Goal: Feedback & Contribution: Leave review/rating

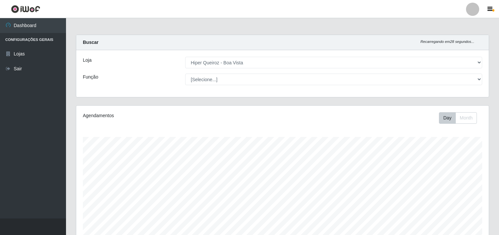
select select "514"
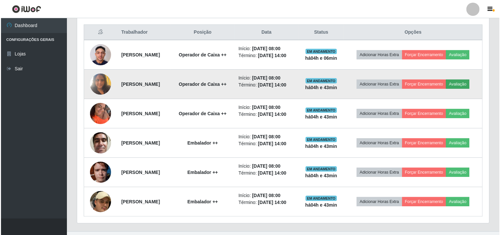
scroll to position [137, 412]
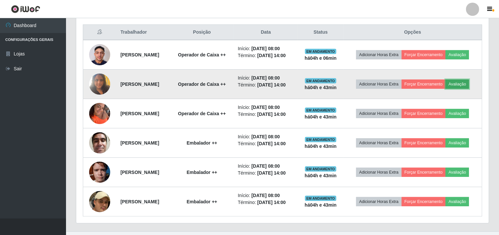
click at [462, 83] on button "Avaliação" at bounding box center [456, 83] width 23 height 9
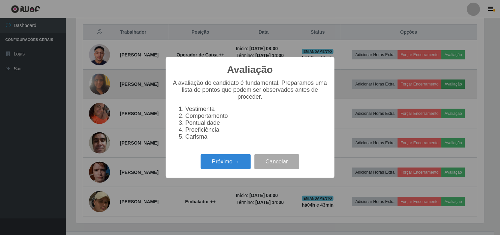
scroll to position [137, 408]
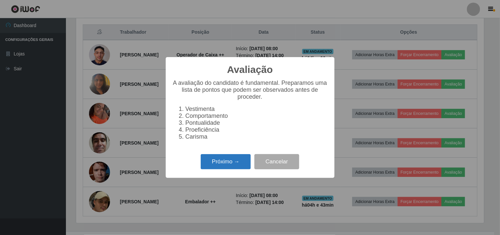
click at [226, 164] on button "Próximo →" at bounding box center [226, 161] width 50 height 15
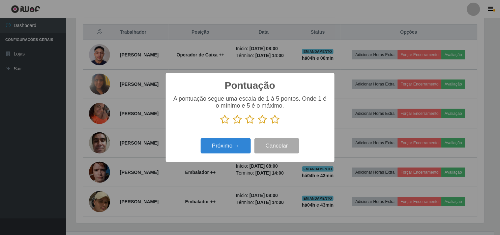
click at [263, 120] on icon at bounding box center [262, 119] width 9 height 10
click at [258, 124] on input "radio" at bounding box center [258, 124] width 0 height 0
click at [232, 149] on button "Próximo →" at bounding box center [226, 145] width 50 height 15
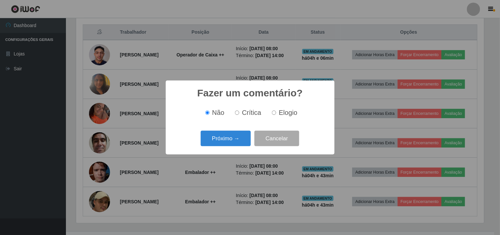
click at [238, 112] on input "Crítica" at bounding box center [237, 112] width 4 height 4
radio input "true"
click at [232, 139] on button "Próximo →" at bounding box center [226, 138] width 50 height 15
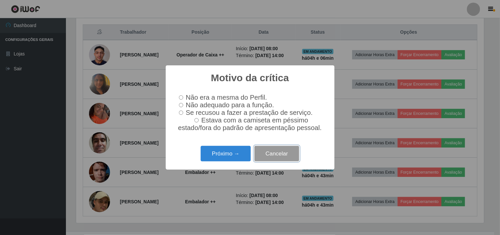
click at [269, 155] on button "Cancelar" at bounding box center [277, 153] width 45 height 15
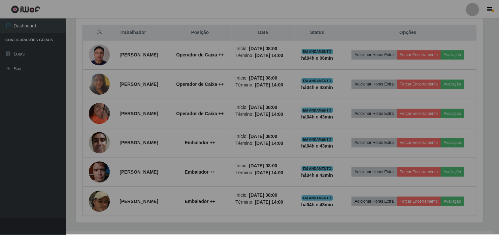
scroll to position [137, 412]
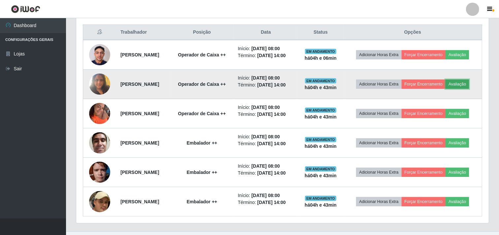
click at [462, 80] on button "Avaliação" at bounding box center [456, 83] width 23 height 9
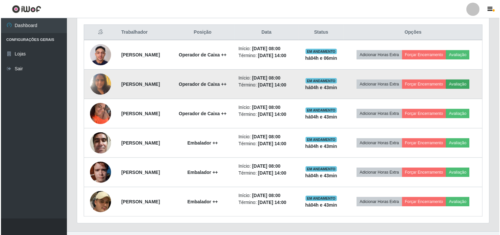
scroll to position [137, 408]
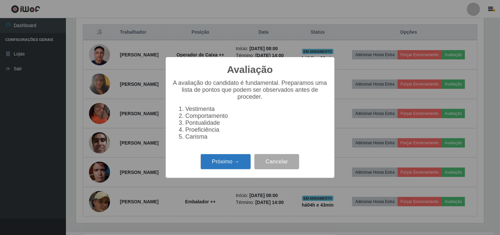
click at [227, 165] on button "Próximo →" at bounding box center [226, 161] width 50 height 15
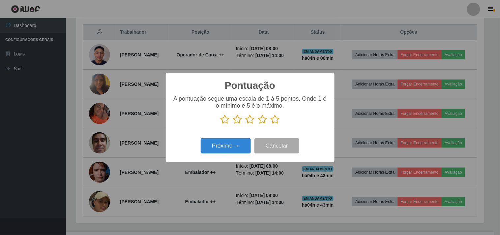
scroll to position [329642, 329370]
click at [264, 120] on icon at bounding box center [262, 119] width 9 height 10
click at [258, 124] on input "radio" at bounding box center [258, 124] width 0 height 0
click at [241, 153] on button "Próximo →" at bounding box center [226, 145] width 50 height 15
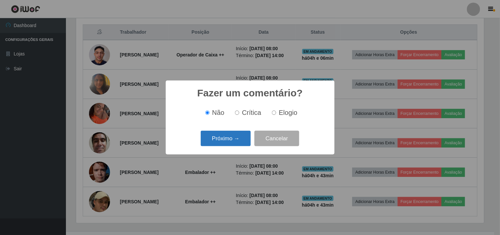
click at [233, 139] on button "Próximo →" at bounding box center [226, 138] width 50 height 15
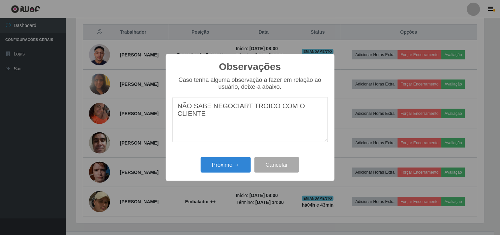
click at [246, 108] on textarea "NÃO SABE NEGOCIART TROICO COM O CLIENTE" at bounding box center [250, 119] width 156 height 45
type textarea "NÃO SABE NEGOCIAR TROICO COM O CLIENTE"
click at [230, 164] on button "Próximo →" at bounding box center [226, 164] width 50 height 15
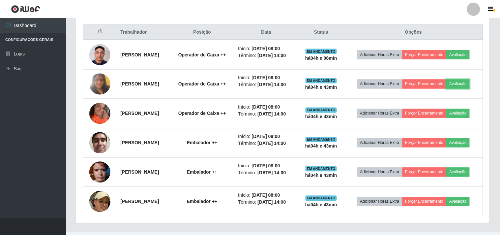
scroll to position [137, 412]
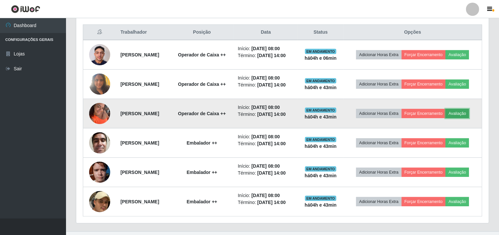
click at [468, 111] on button "Avaliação" at bounding box center [456, 113] width 23 height 9
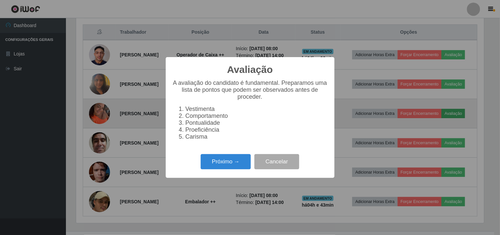
scroll to position [137, 408]
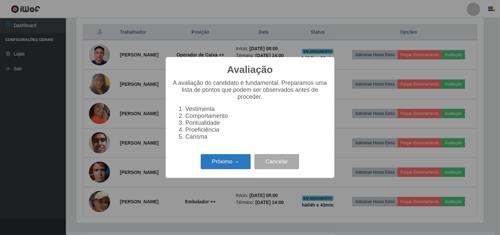
click at [229, 166] on button "Próximo →" at bounding box center [226, 161] width 50 height 15
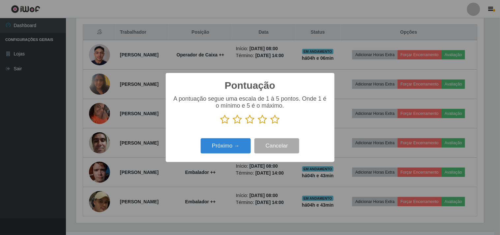
click at [275, 120] on icon at bounding box center [275, 119] width 9 height 10
click at [271, 124] on input "radio" at bounding box center [271, 124] width 0 height 0
click at [236, 153] on button "Próximo →" at bounding box center [226, 145] width 50 height 15
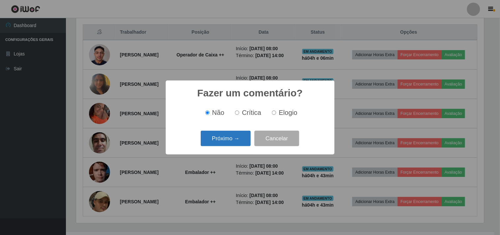
click at [232, 138] on button "Próximo →" at bounding box center [226, 138] width 50 height 15
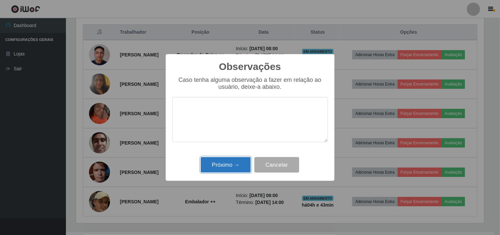
click at [225, 163] on button "Próximo →" at bounding box center [226, 164] width 50 height 15
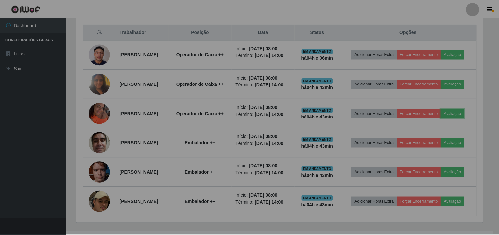
scroll to position [137, 412]
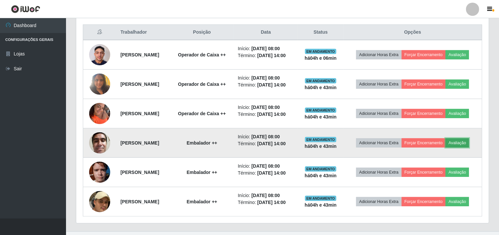
click at [463, 143] on button "Avaliação" at bounding box center [456, 142] width 23 height 9
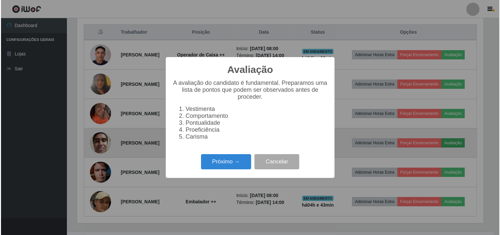
scroll to position [137, 408]
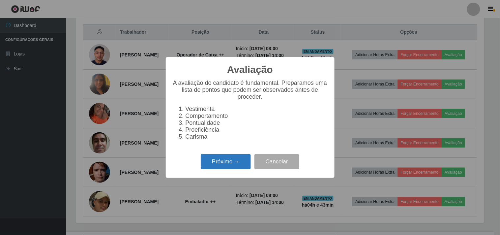
click at [230, 168] on button "Próximo →" at bounding box center [226, 161] width 50 height 15
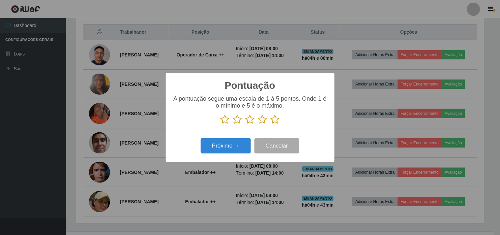
scroll to position [329642, 329370]
click at [272, 122] on icon at bounding box center [275, 119] width 9 height 10
click at [271, 124] on input "radio" at bounding box center [271, 124] width 0 height 0
click at [232, 145] on button "Próximo →" at bounding box center [226, 145] width 50 height 15
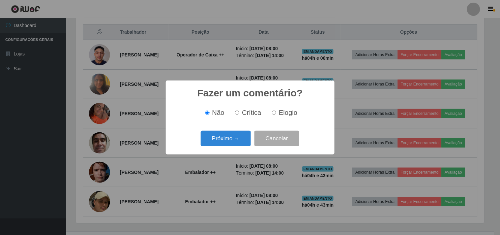
drag, startPoint x: 273, startPoint y: 112, endPoint x: 235, endPoint y: 137, distance: 44.6
click at [272, 113] on input "Elogio" at bounding box center [274, 112] width 4 height 4
radio input "true"
click at [226, 136] on button "Próximo →" at bounding box center [226, 138] width 50 height 15
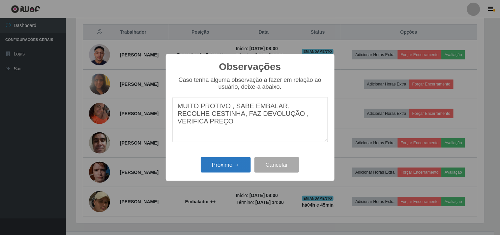
type textarea "MUITO PROTIVO , SABE EMBALAR, RECOLHE CESTINHA, FAZ DEVOLUÇÃO , VERIFICA PREÇO"
click at [226, 162] on button "Próximo →" at bounding box center [226, 164] width 50 height 15
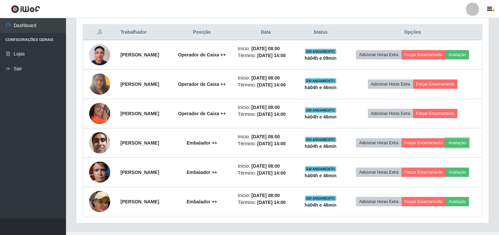
scroll to position [137, 412]
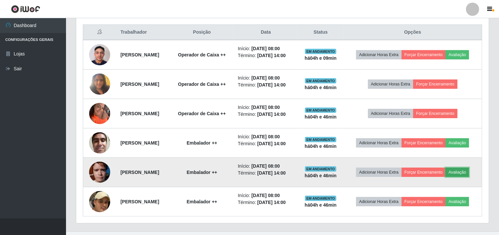
click at [460, 169] on button "Avaliação" at bounding box center [456, 172] width 23 height 9
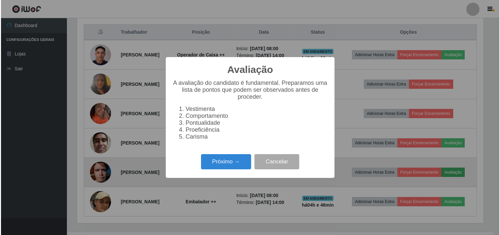
scroll to position [137, 408]
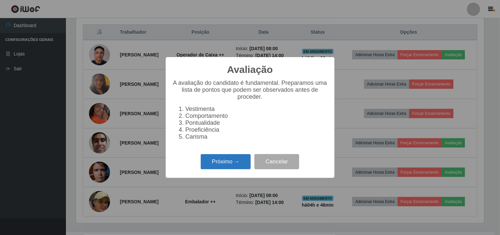
click at [242, 160] on button "Próximo →" at bounding box center [226, 161] width 50 height 15
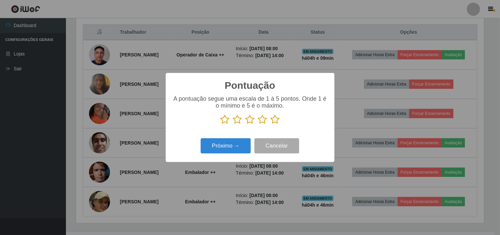
scroll to position [329642, 329370]
click at [278, 113] on div "A pontuação segue uma escala de 1 à 5 pontos. Onde 1 é o mínimo e 5 é o máximo." at bounding box center [250, 109] width 156 height 29
click at [275, 124] on icon at bounding box center [275, 119] width 9 height 10
click at [271, 124] on input "radio" at bounding box center [271, 124] width 0 height 0
click at [234, 151] on button "Próximo →" at bounding box center [226, 145] width 50 height 15
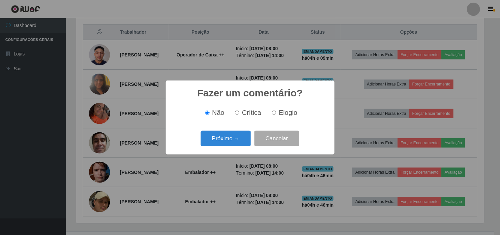
click at [273, 113] on input "Elogio" at bounding box center [274, 112] width 4 height 4
radio input "true"
click at [232, 140] on button "Próximo →" at bounding box center [226, 138] width 50 height 15
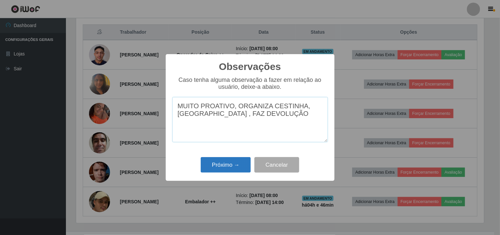
type textarea "MUITO PROATIVO, ORGANIZA CESTINHA, [GEOGRAPHIC_DATA] , FAZ DEVOLUÇÃO"
click at [215, 169] on button "Próximo →" at bounding box center [226, 164] width 50 height 15
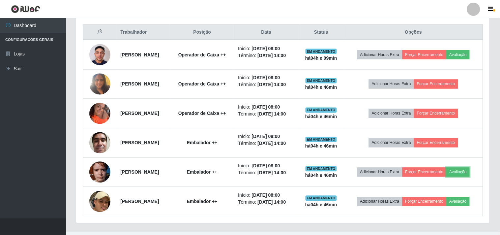
scroll to position [137, 412]
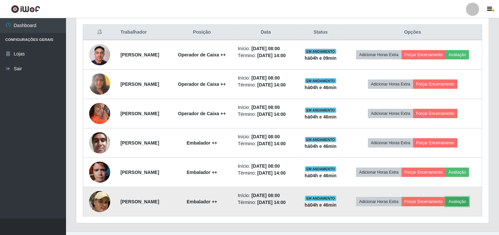
click at [469, 201] on button "Avaliação" at bounding box center [456, 201] width 23 height 9
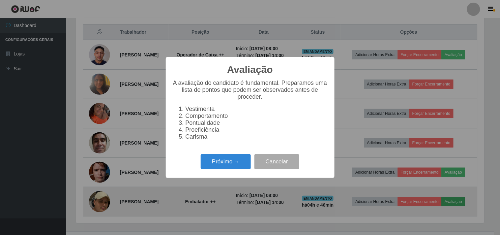
scroll to position [137, 408]
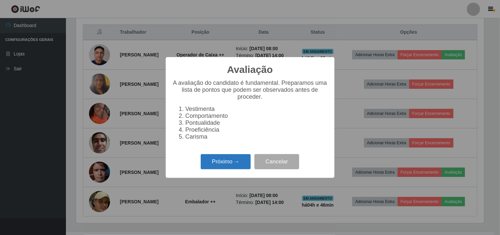
click at [228, 166] on button "Próximo →" at bounding box center [226, 161] width 50 height 15
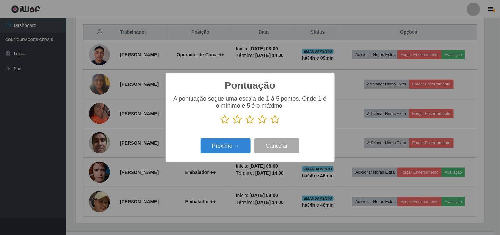
scroll to position [329642, 329370]
click at [273, 121] on icon at bounding box center [275, 119] width 9 height 10
click at [271, 124] on input "radio" at bounding box center [271, 124] width 0 height 0
click at [236, 143] on button "Próximo →" at bounding box center [226, 145] width 50 height 15
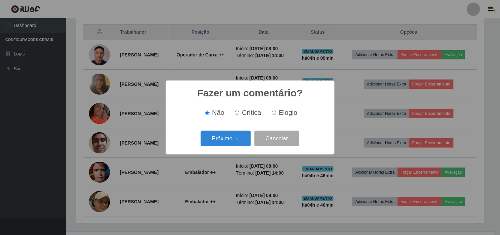
click at [273, 111] on input "Elogio" at bounding box center [274, 112] width 4 height 4
radio input "true"
click at [230, 140] on button "Próximo →" at bounding box center [226, 138] width 50 height 15
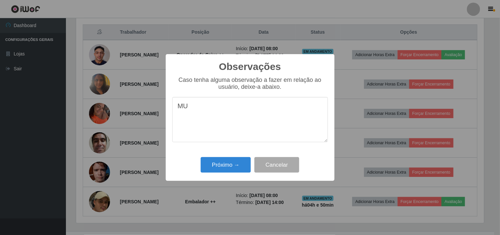
type textarea "M"
click at [232, 106] on textarea "EMBALA BEM ,PRETATIVO" at bounding box center [250, 119] width 156 height 45
type textarea "EMBALA BEM ,PRESTATIVO"
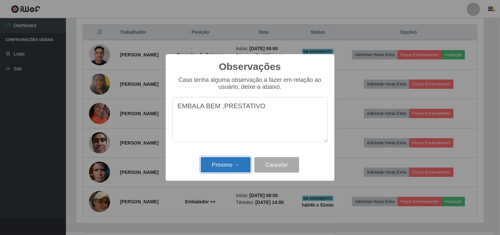
click at [229, 167] on button "Próximo →" at bounding box center [226, 164] width 50 height 15
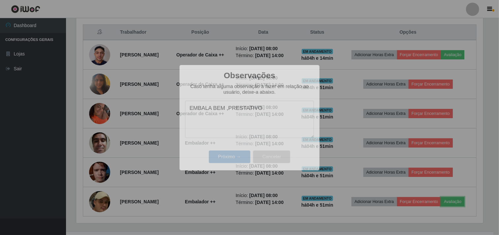
scroll to position [137, 412]
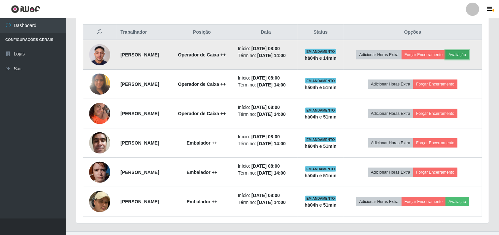
click at [461, 54] on button "Avaliação" at bounding box center [456, 54] width 23 height 9
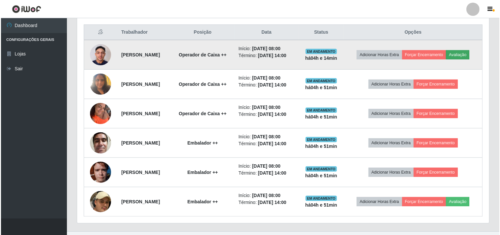
scroll to position [137, 408]
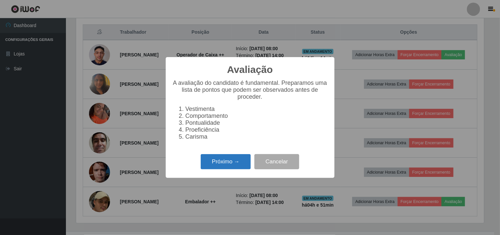
click at [222, 160] on button "Próximo →" at bounding box center [226, 161] width 50 height 15
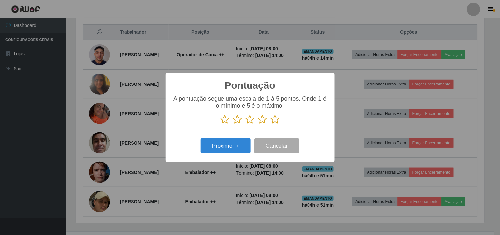
click at [261, 121] on icon at bounding box center [262, 119] width 9 height 10
click at [258, 124] on input "radio" at bounding box center [258, 124] width 0 height 0
click at [239, 144] on button "Próximo →" at bounding box center [226, 145] width 50 height 15
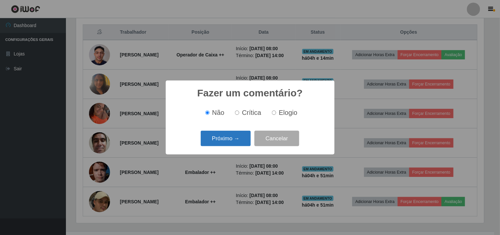
click at [226, 141] on button "Próximo →" at bounding box center [226, 138] width 50 height 15
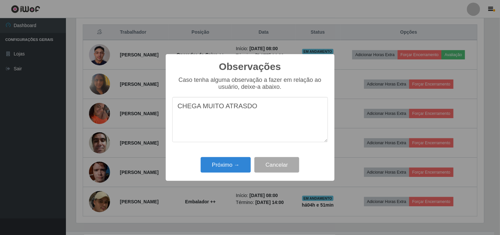
click at [242, 107] on textarea "CHEGA MUITO ATRASDO" at bounding box center [250, 119] width 156 height 45
type textarea "CHEGA MUITO ATRASADO"
click at [222, 164] on button "Próximo →" at bounding box center [226, 164] width 50 height 15
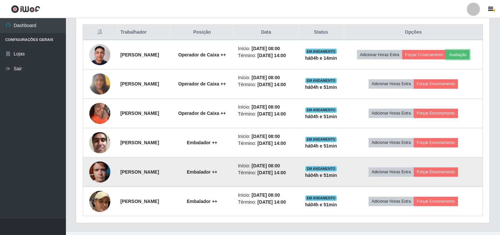
scroll to position [137, 412]
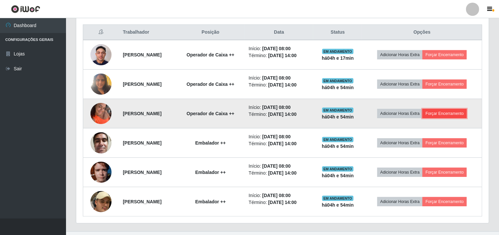
click at [446, 114] on button "Forçar Encerramento" at bounding box center [444, 113] width 44 height 9
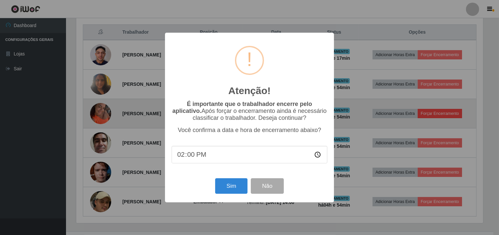
scroll to position [137, 408]
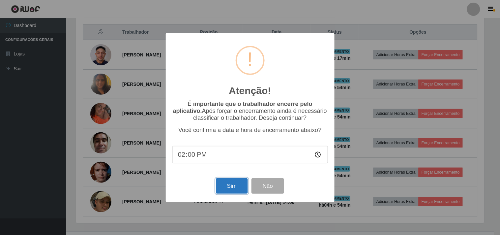
click at [235, 185] on button "Sim" at bounding box center [232, 185] width 32 height 15
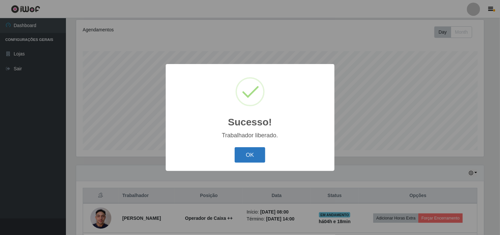
click at [245, 157] on button "OK" at bounding box center [250, 154] width 31 height 15
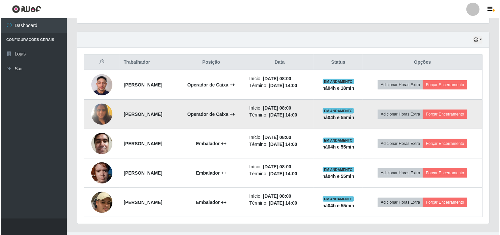
scroll to position [232, 0]
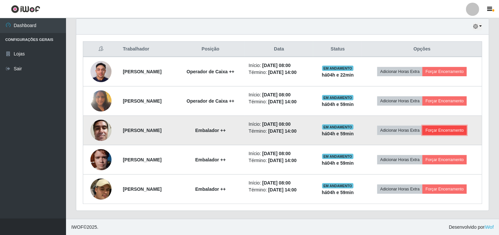
click at [446, 129] on button "Forçar Encerramento" at bounding box center [444, 130] width 44 height 9
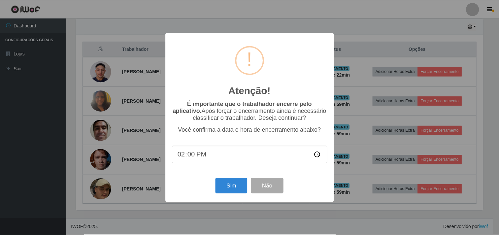
scroll to position [137, 408]
click at [235, 184] on button "Sim" at bounding box center [232, 185] width 32 height 15
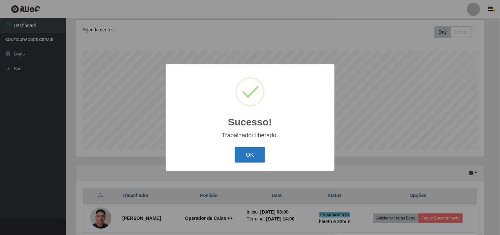
click at [246, 157] on button "OK" at bounding box center [250, 154] width 31 height 15
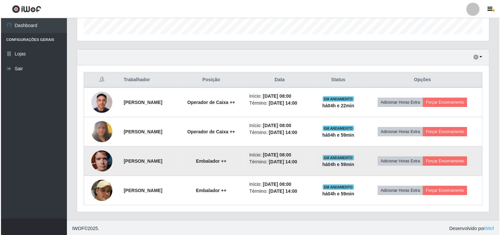
scroll to position [203, 0]
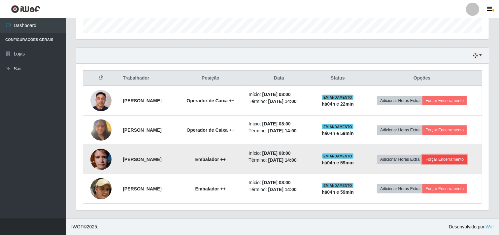
click at [452, 158] on button "Forçar Encerramento" at bounding box center [444, 159] width 44 height 9
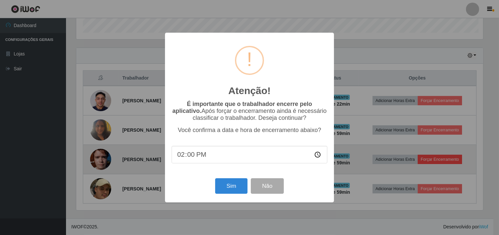
scroll to position [137, 408]
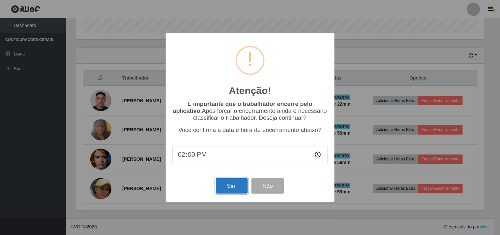
click at [236, 181] on button "Sim" at bounding box center [232, 185] width 32 height 15
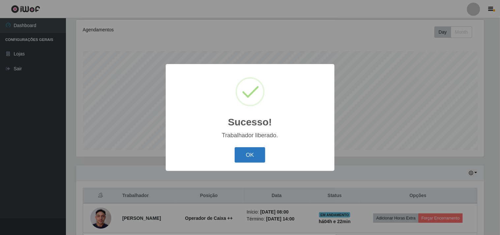
click at [246, 155] on button "OK" at bounding box center [250, 154] width 31 height 15
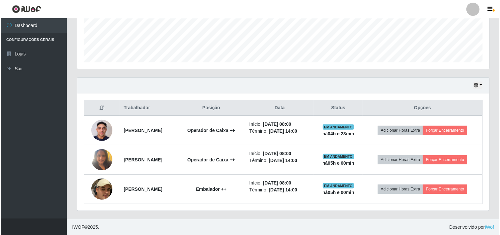
scroll to position [174, 0]
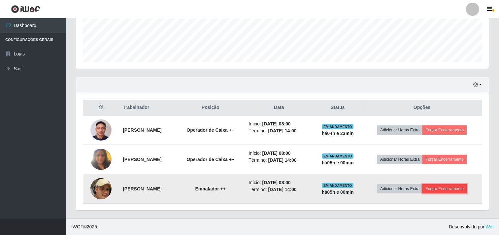
click at [448, 187] on button "Forçar Encerramento" at bounding box center [444, 188] width 44 height 9
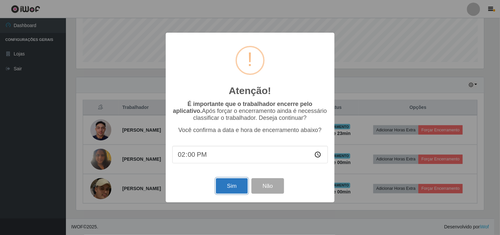
click at [232, 187] on button "Sim" at bounding box center [232, 185] width 32 height 15
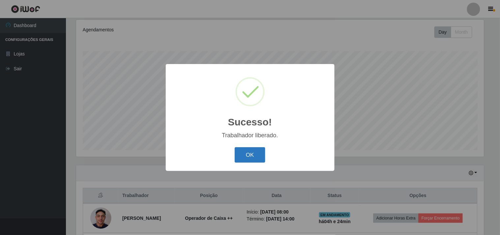
click at [252, 155] on button "OK" at bounding box center [250, 154] width 31 height 15
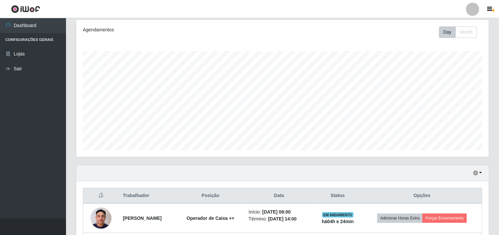
scroll to position [159, 0]
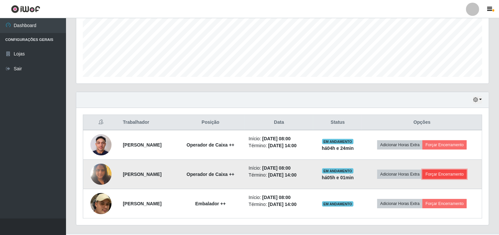
click at [448, 175] on button "Forçar Encerramento" at bounding box center [444, 174] width 44 height 9
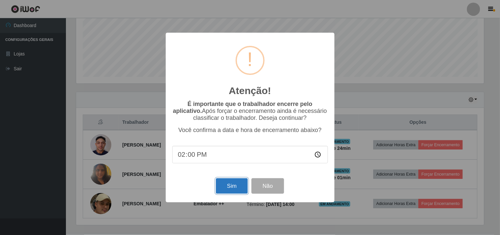
click at [241, 182] on button "Sim" at bounding box center [232, 185] width 32 height 15
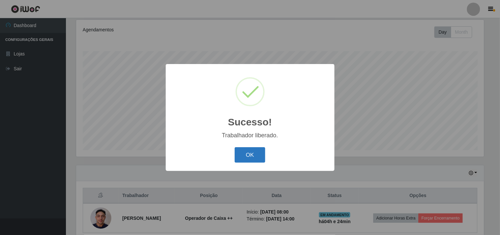
click at [257, 157] on button "OK" at bounding box center [250, 154] width 31 height 15
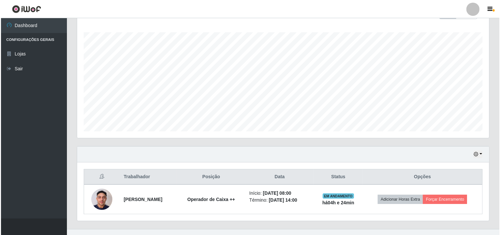
scroll to position [115, 0]
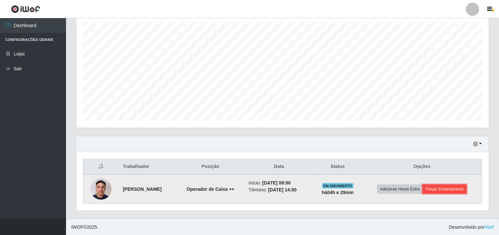
click at [449, 186] on button "Forçar Encerramento" at bounding box center [444, 188] width 44 height 9
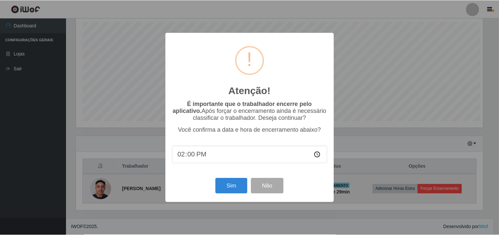
scroll to position [137, 408]
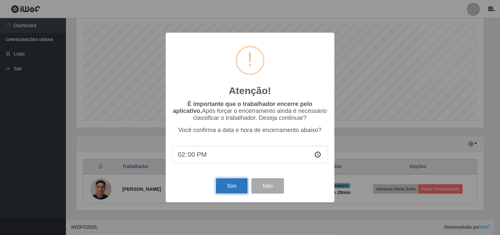
click at [233, 184] on button "Sim" at bounding box center [232, 185] width 32 height 15
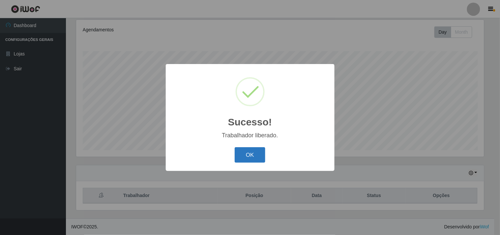
click at [250, 154] on button "OK" at bounding box center [250, 154] width 31 height 15
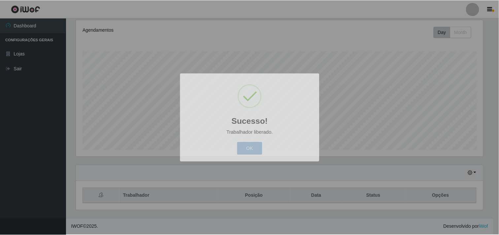
scroll to position [137, 412]
